Goal: Transaction & Acquisition: Download file/media

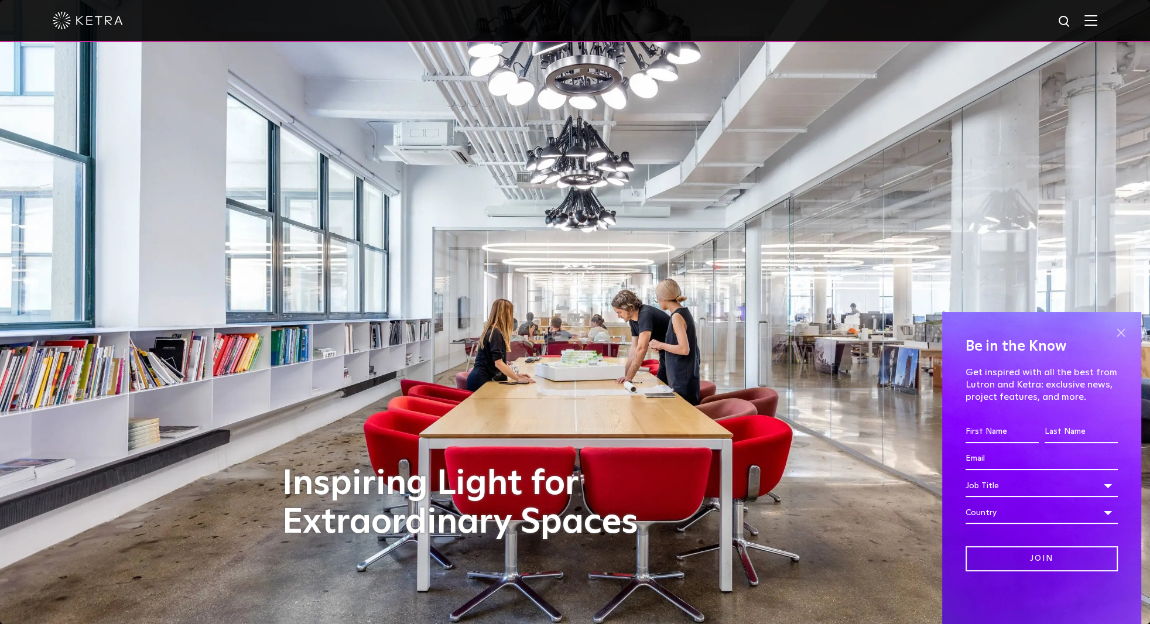
click at [1121, 333] on span at bounding box center [1121, 333] width 18 height 18
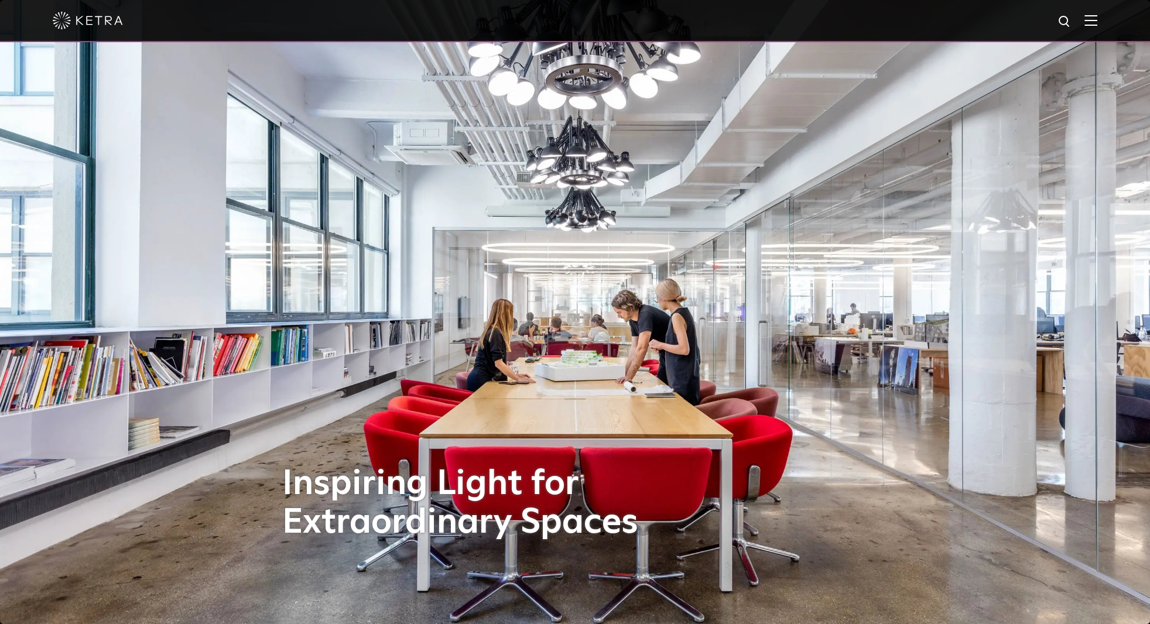
click at [1095, 24] on img at bounding box center [1091, 20] width 13 height 11
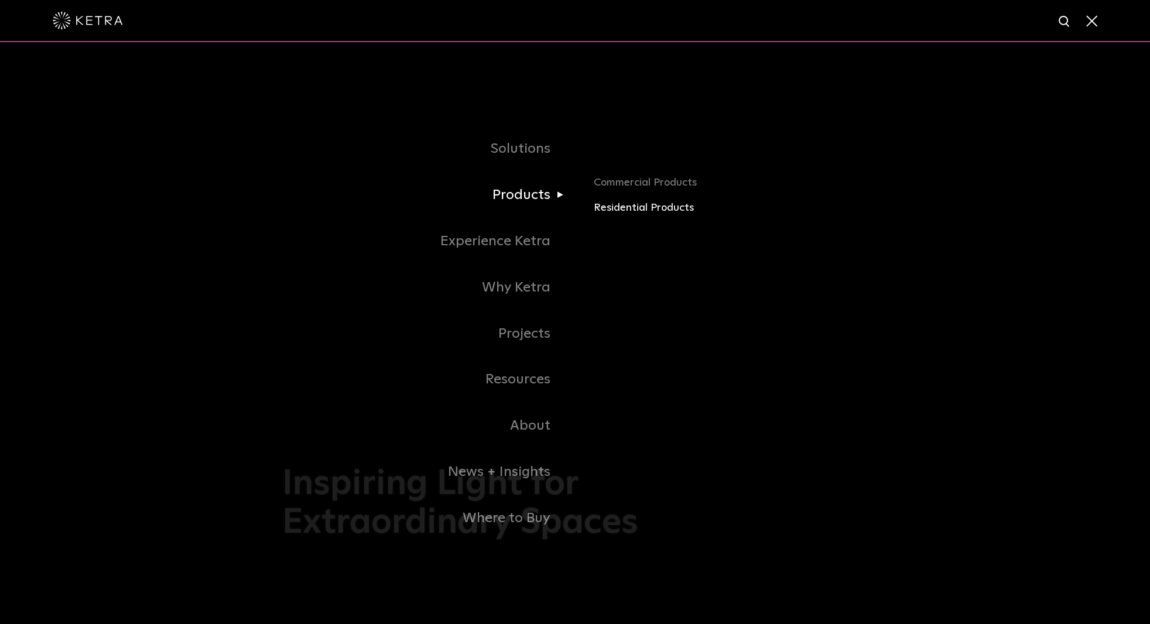
click at [615, 211] on link "Residential Products" at bounding box center [731, 208] width 274 height 17
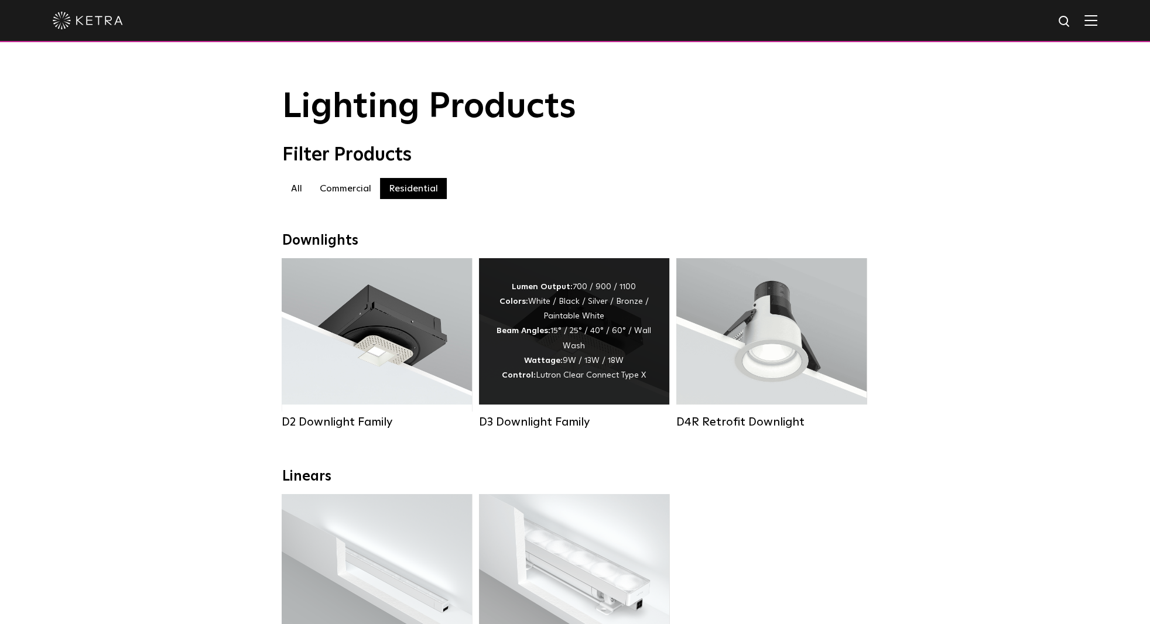
click at [543, 335] on strong "Beam Angles:" at bounding box center [524, 331] width 54 height 8
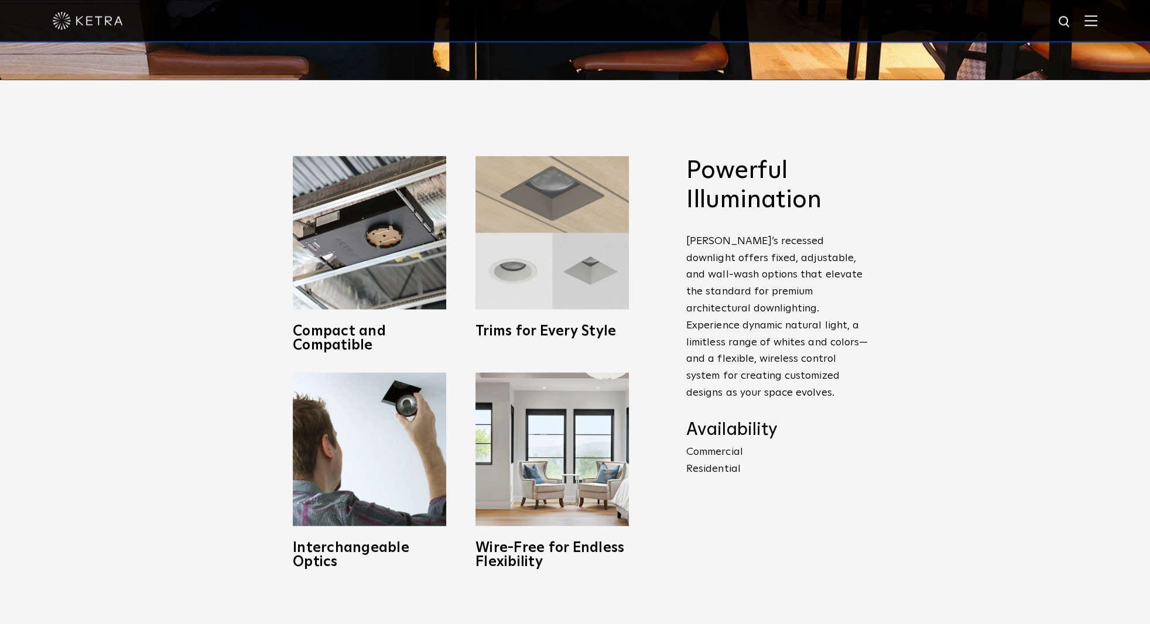
scroll to position [553, 0]
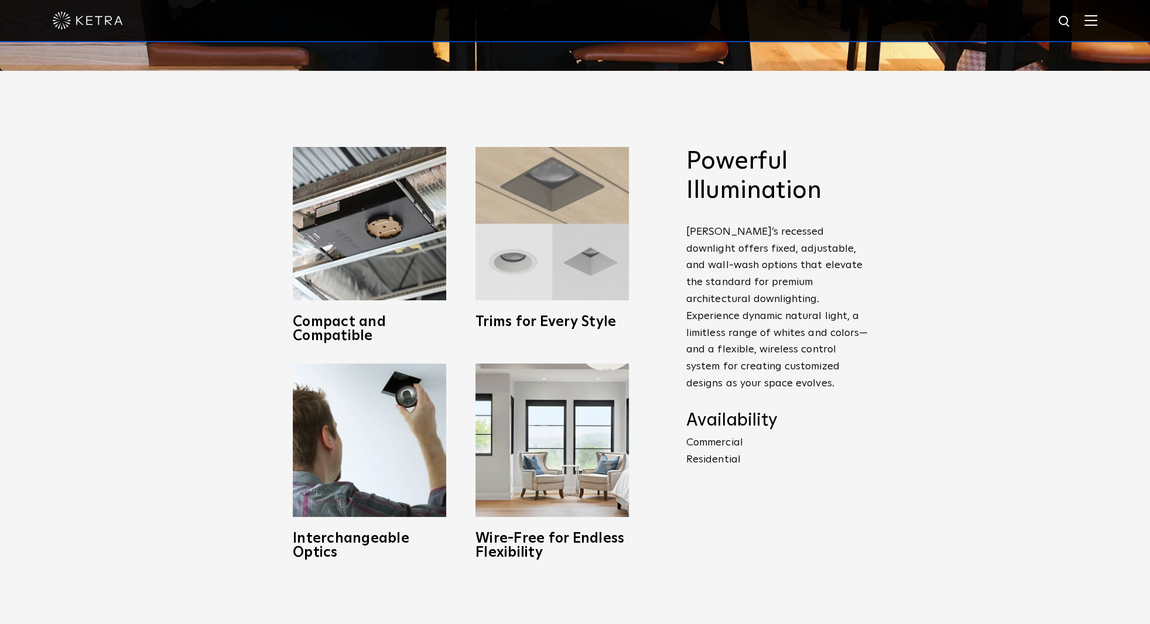
click at [567, 301] on div "Trims for Every Style From flanged to flangeless, square to round, and paintabl…" at bounding box center [552, 238] width 153 height 182
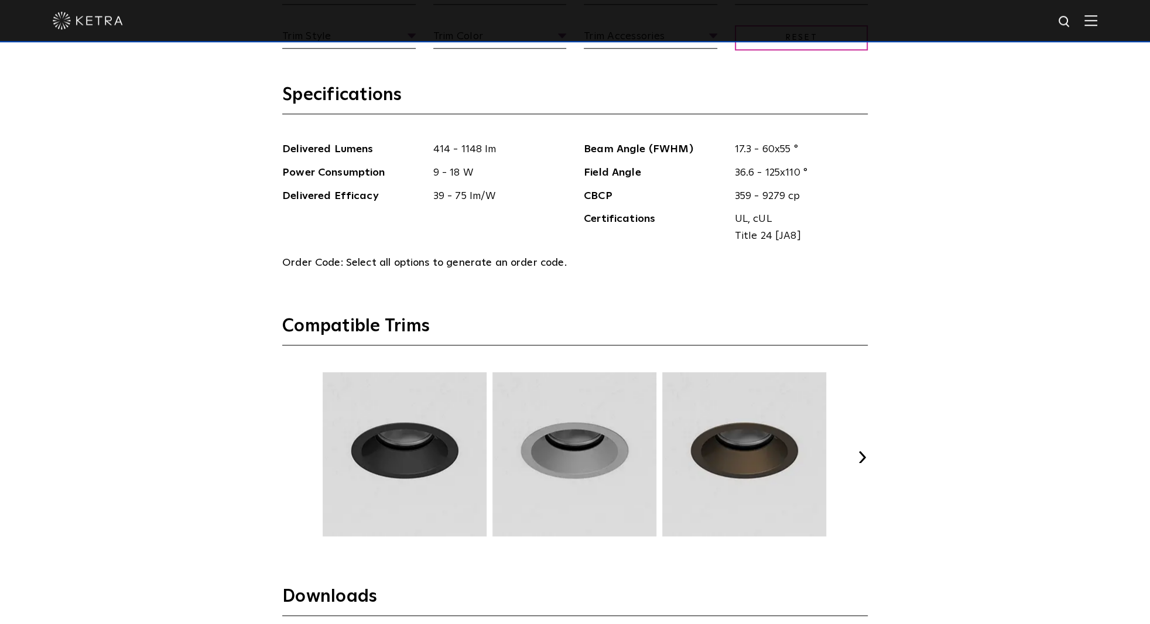
scroll to position [1476, 0]
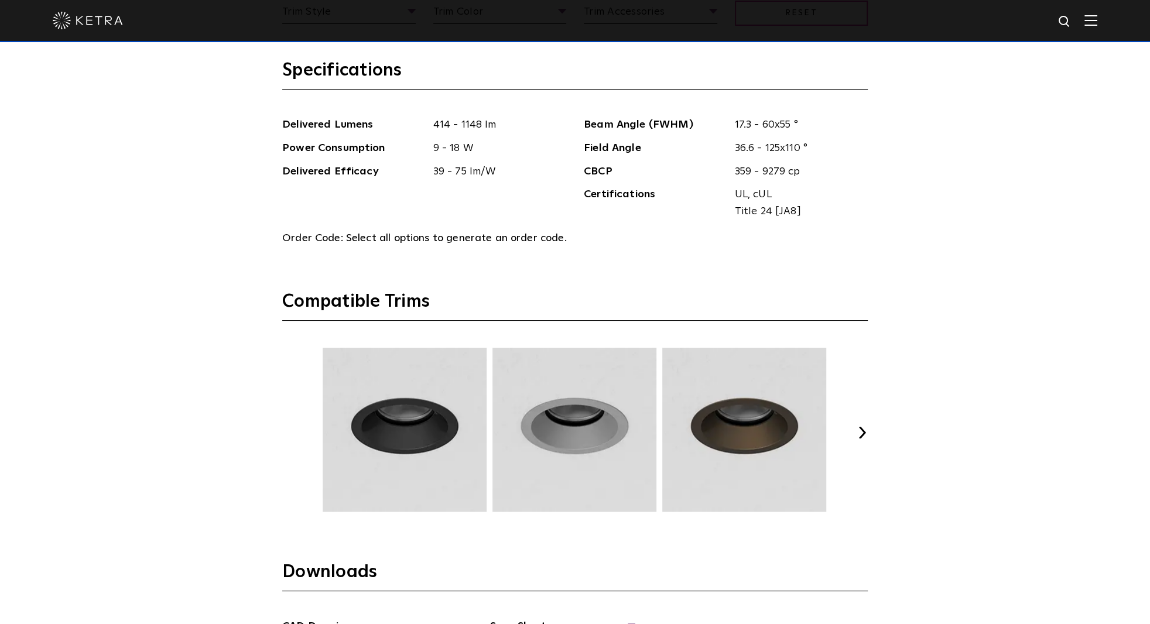
click at [864, 435] on button "Next" at bounding box center [862, 433] width 12 height 12
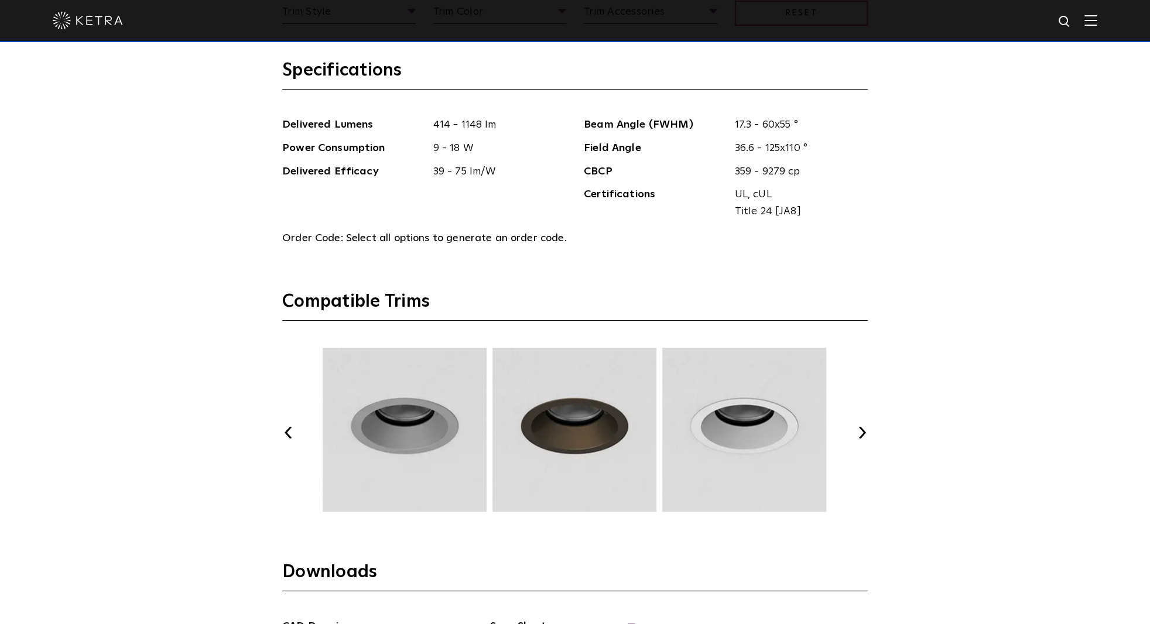
click at [864, 435] on button "Next" at bounding box center [862, 433] width 12 height 12
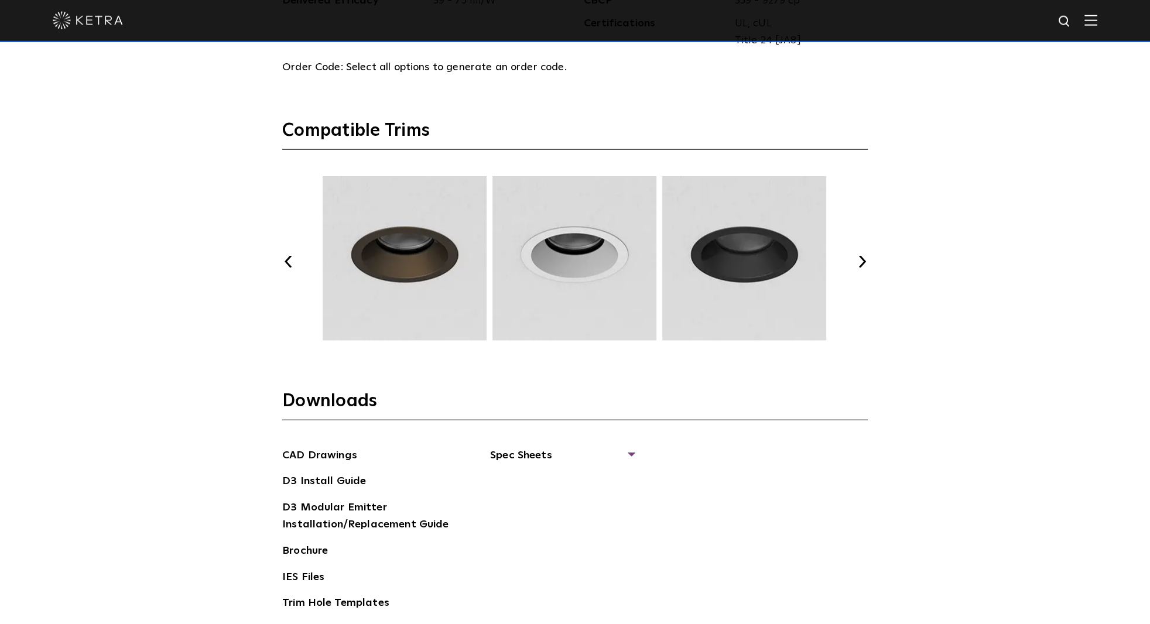
scroll to position [1660, 0]
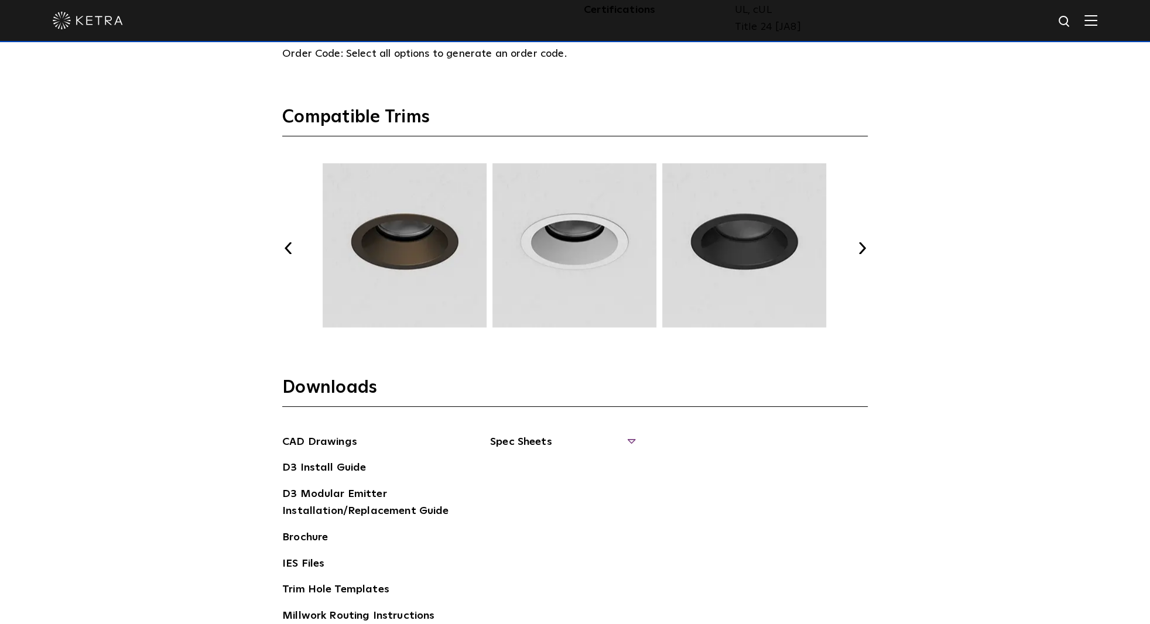
click at [506, 439] on span "Spec Sheets" at bounding box center [561, 447] width 143 height 26
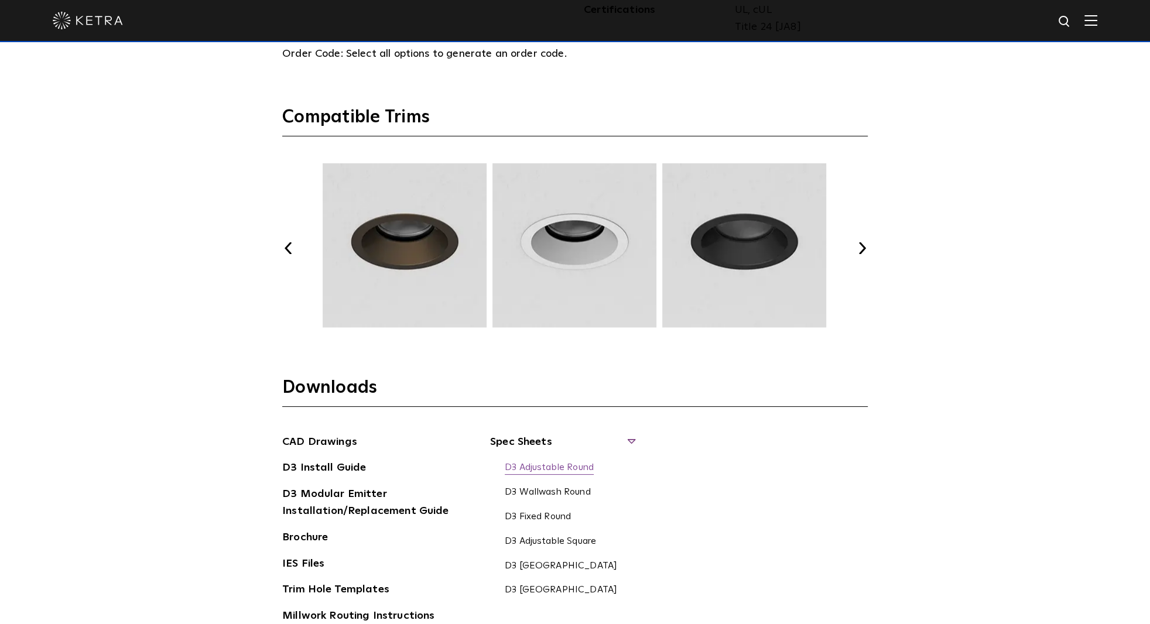
click at [529, 466] on link "D3 Adjustable Round" at bounding box center [549, 468] width 89 height 13
